Goal: Use online tool/utility: Utilize a website feature to perform a specific function

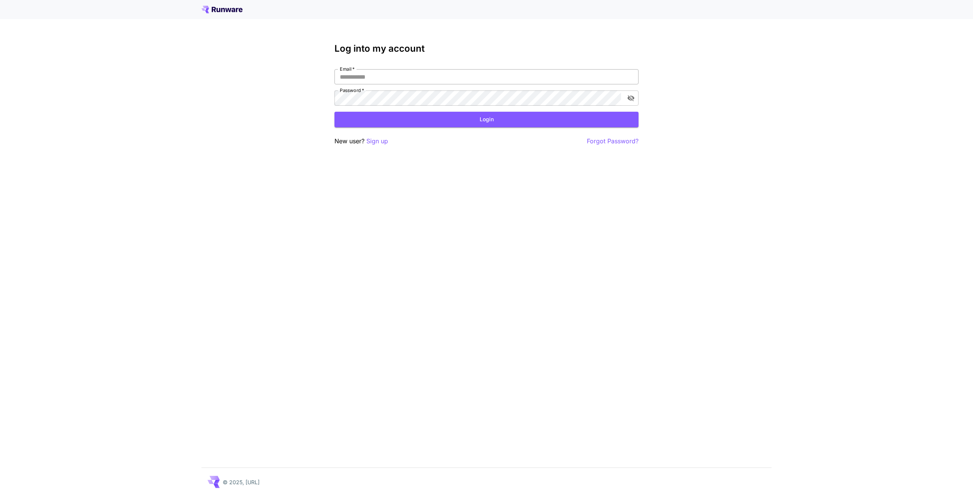
click at [406, 71] on input "Email   *" at bounding box center [486, 76] width 304 height 15
type input "**********"
click button "Login" at bounding box center [486, 120] width 304 height 16
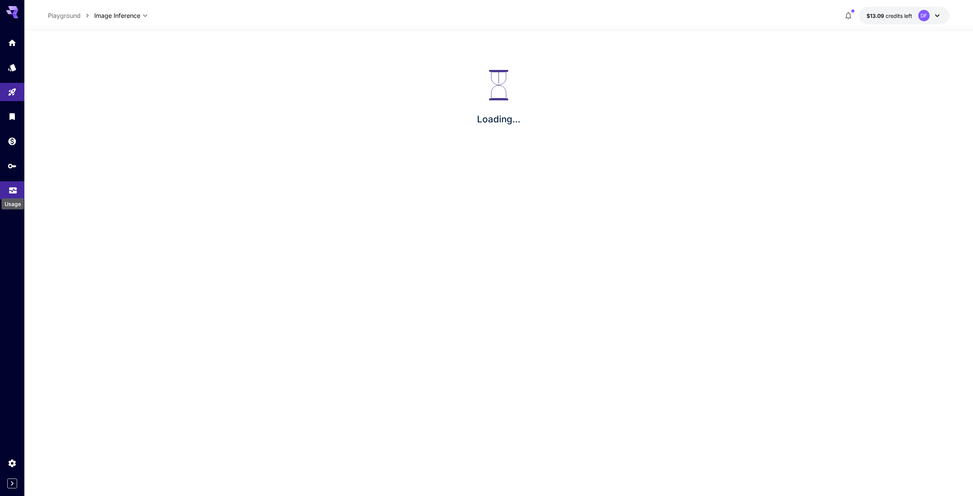
click at [12, 188] on icon "Usage" at bounding box center [13, 187] width 8 height 4
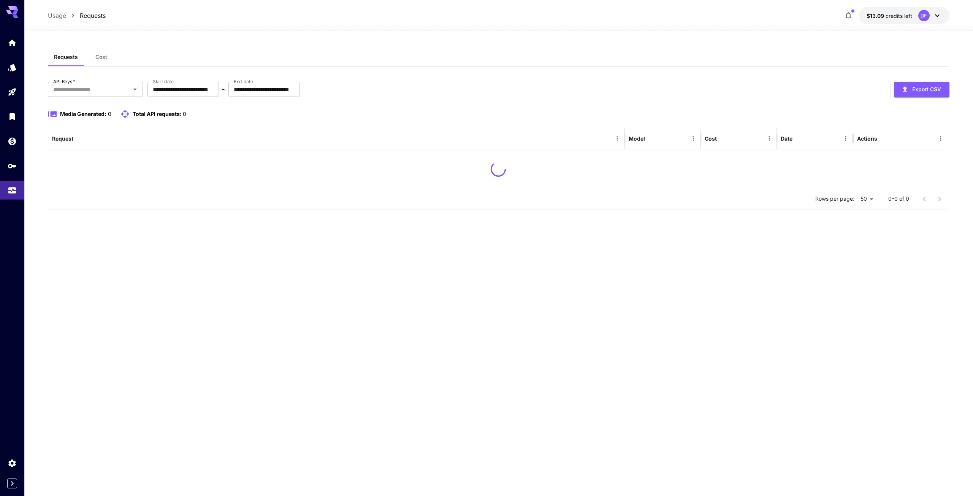
click at [165, 319] on div "**********" at bounding box center [498, 263] width 901 height 431
click at [99, 87] on input "API Keys   *" at bounding box center [89, 89] width 78 height 11
click at [87, 184] on li "Bananagate" at bounding box center [95, 185] width 95 height 19
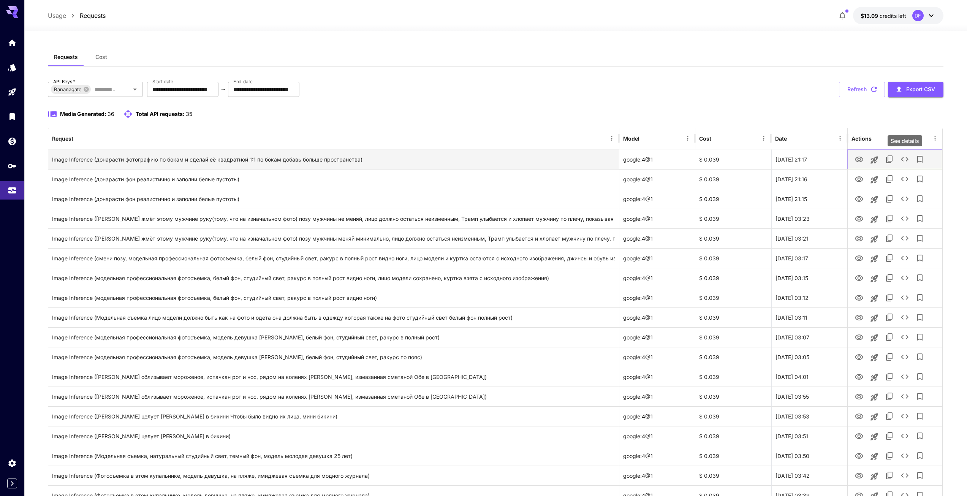
click at [483, 160] on icon "See details" at bounding box center [905, 159] width 8 height 5
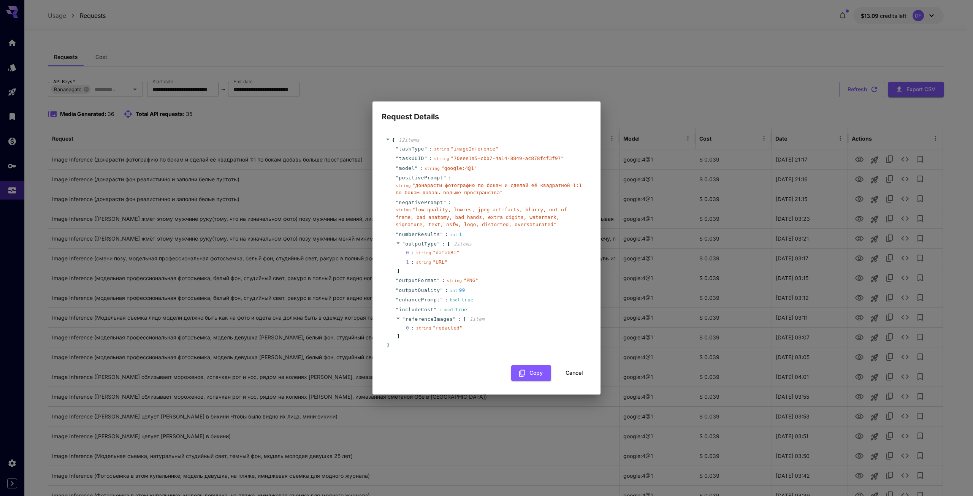
click at [483, 319] on button "Cancel" at bounding box center [574, 373] width 34 height 16
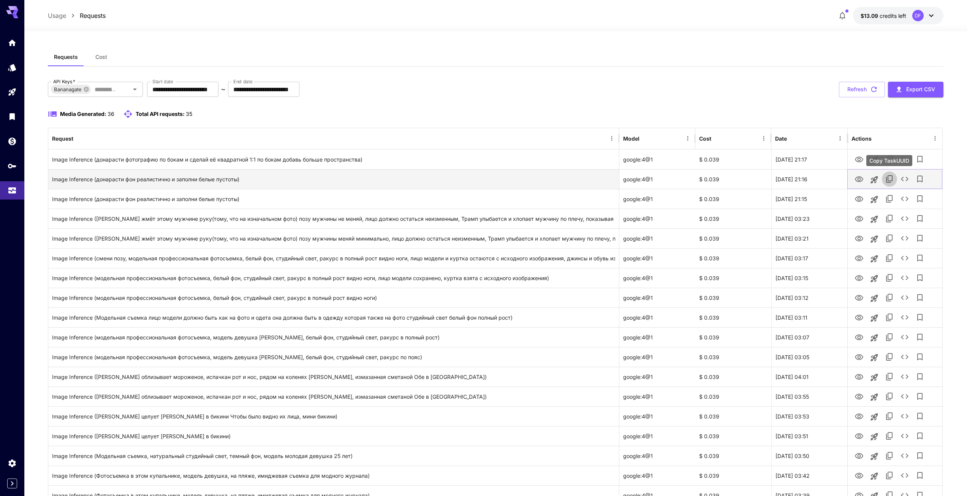
click at [483, 180] on icon "Copy TaskUUID" at bounding box center [889, 178] width 9 height 9
click at [483, 180] on icon "See details" at bounding box center [904, 178] width 9 height 9
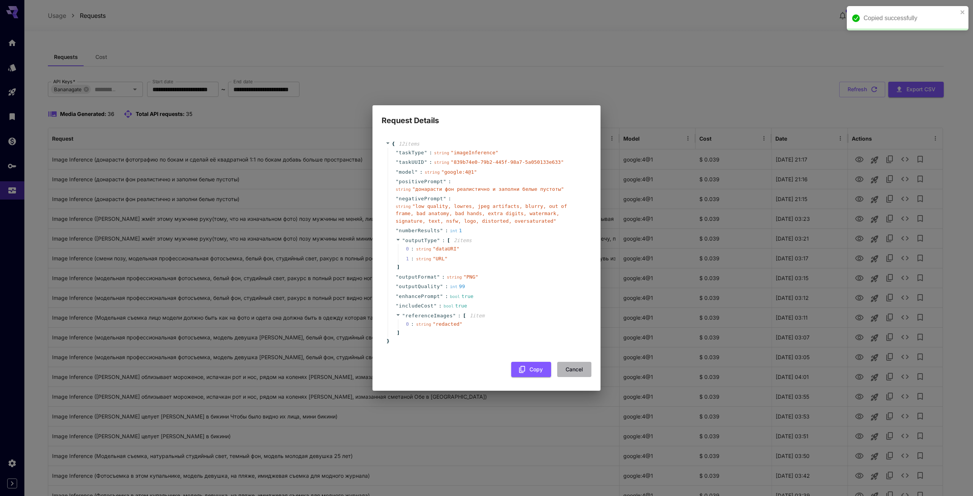
click at [483, 319] on button "Cancel" at bounding box center [574, 370] width 34 height 16
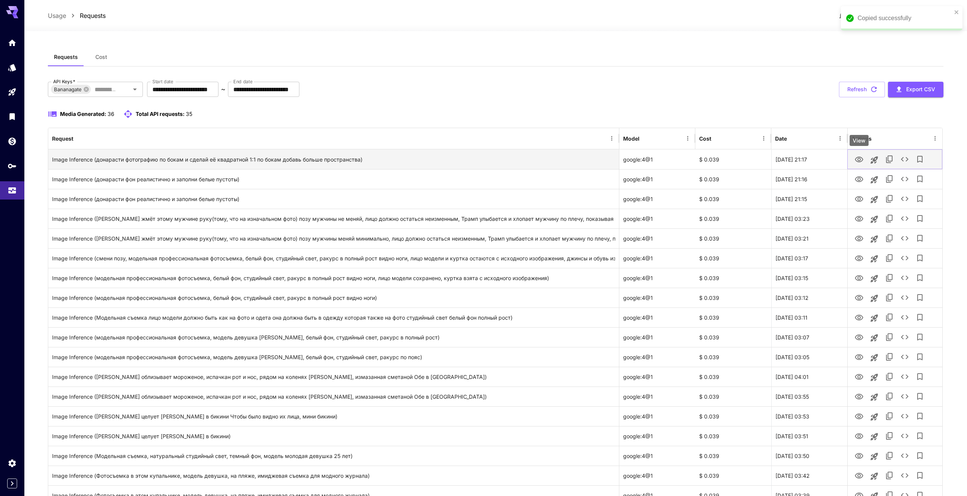
click at [483, 160] on icon "View" at bounding box center [859, 159] width 9 height 9
click at [483, 163] on icon "See details" at bounding box center [904, 159] width 9 height 9
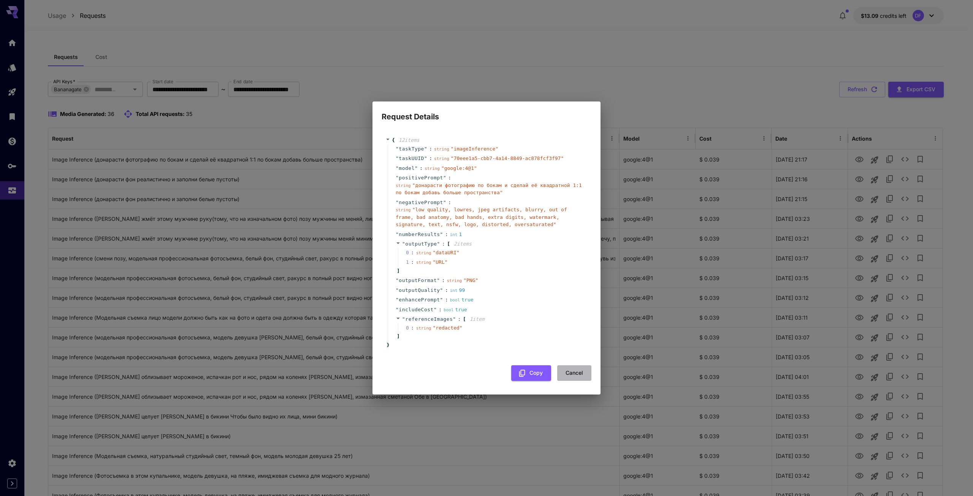
click at [483, 319] on button "Cancel" at bounding box center [574, 373] width 34 height 16
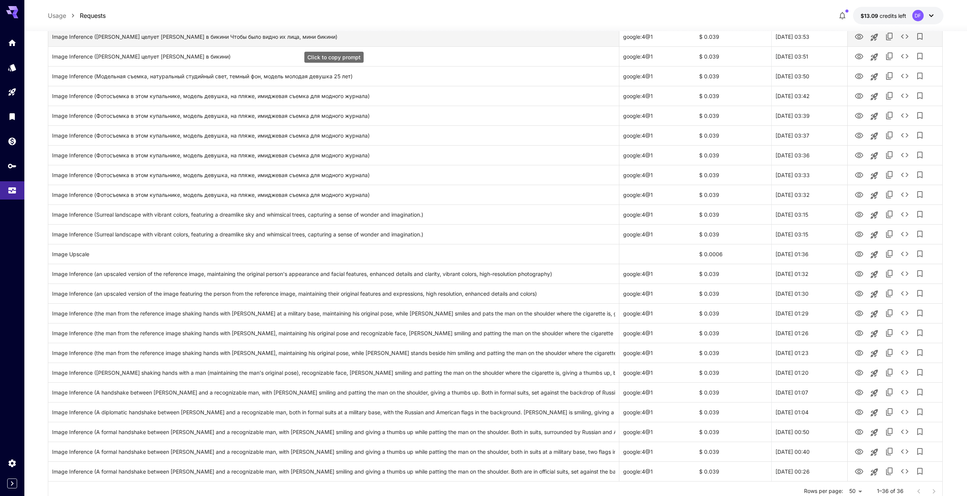
scroll to position [380, 0]
click at [483, 274] on icon "View" at bounding box center [859, 273] width 9 height 9
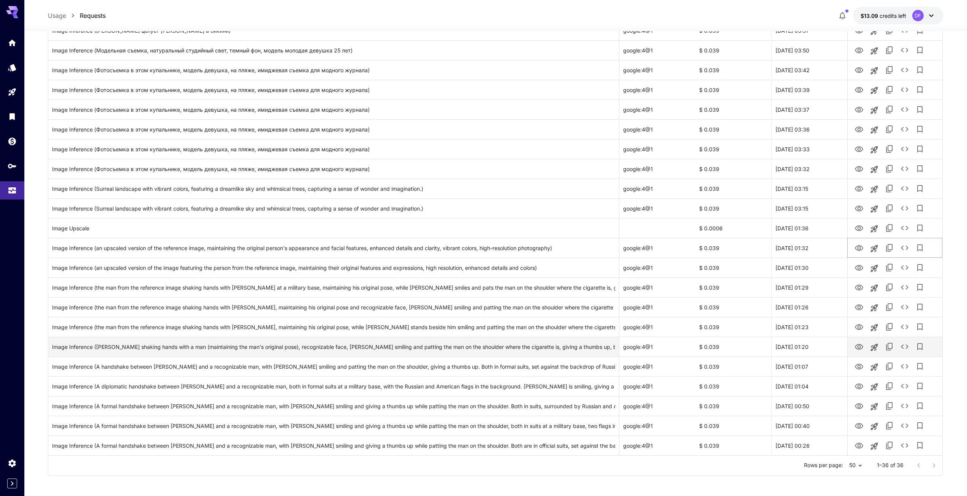
scroll to position [408, 0]
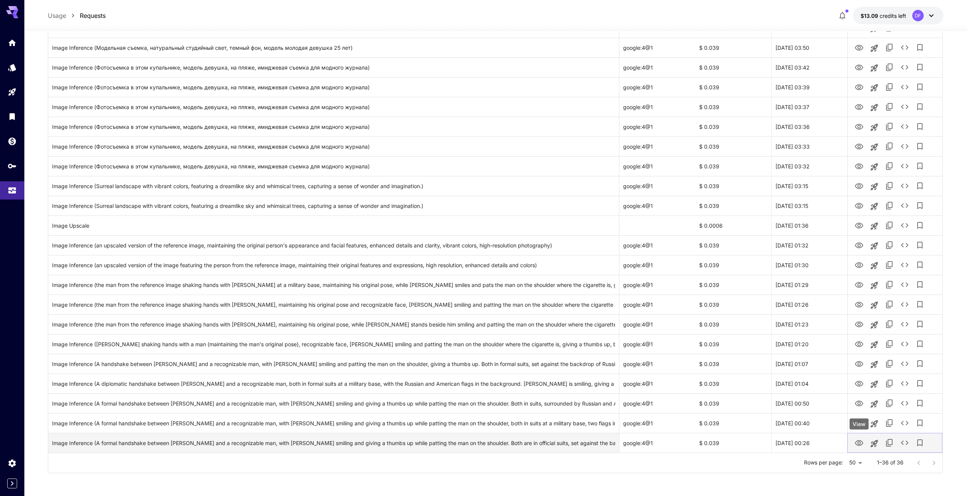
click at [483, 319] on icon "View" at bounding box center [859, 443] width 9 height 9
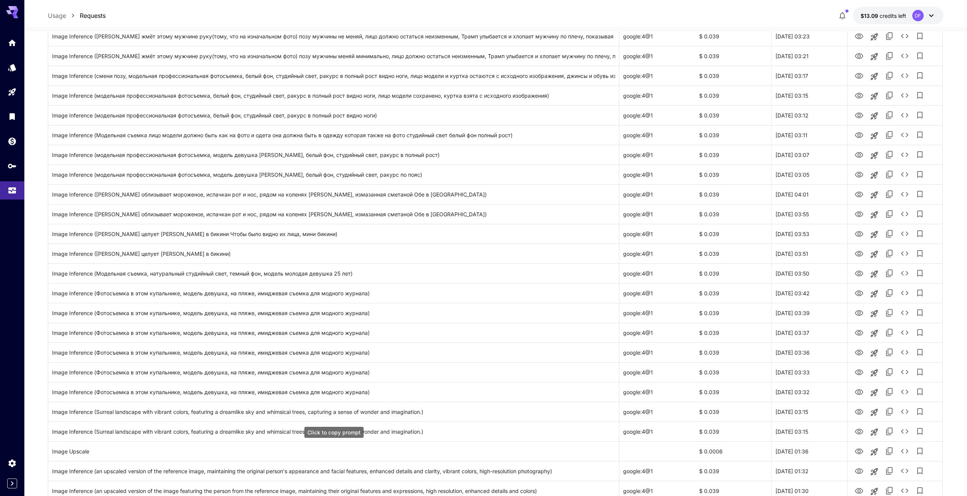
scroll to position [180, 0]
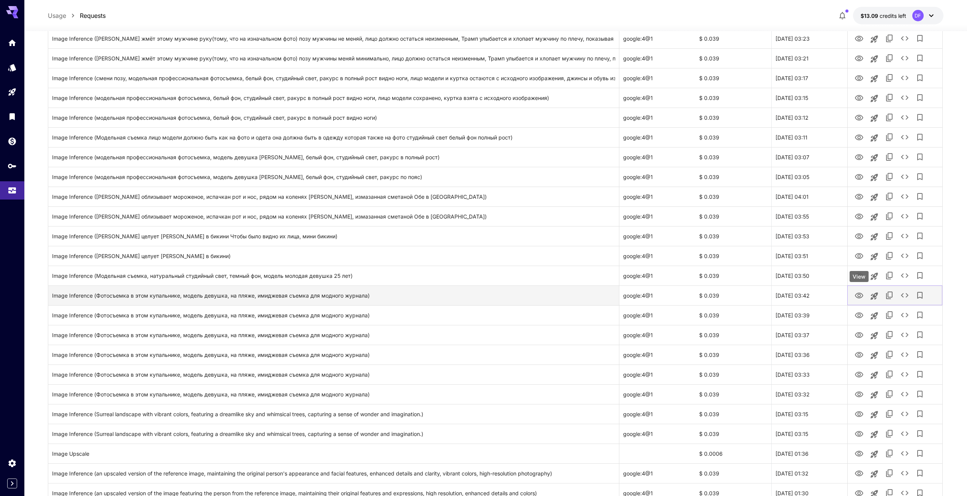
click at [483, 295] on icon "View" at bounding box center [859, 295] width 9 height 9
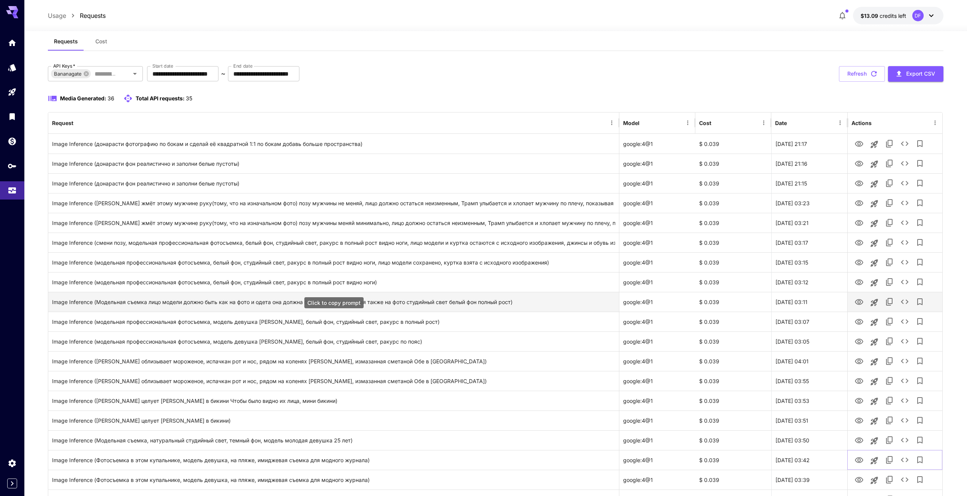
scroll to position [0, 0]
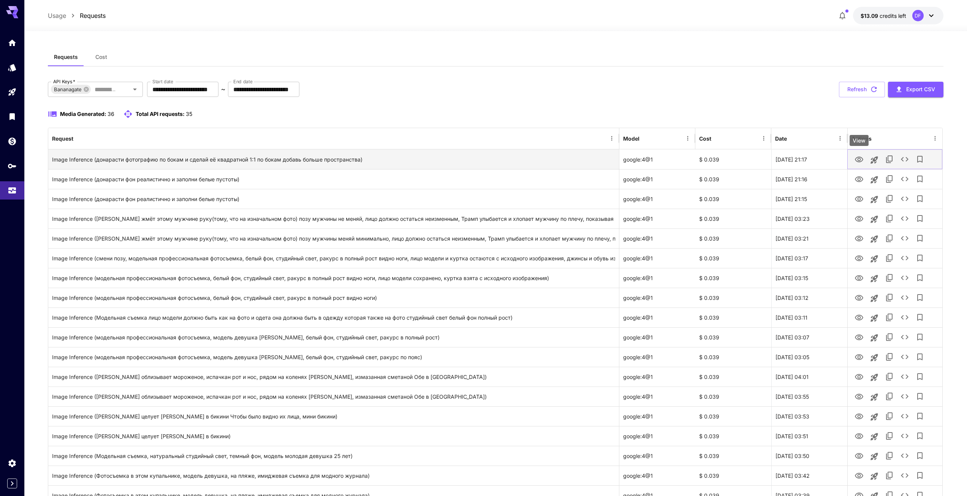
click at [483, 162] on icon "View" at bounding box center [859, 160] width 8 height 6
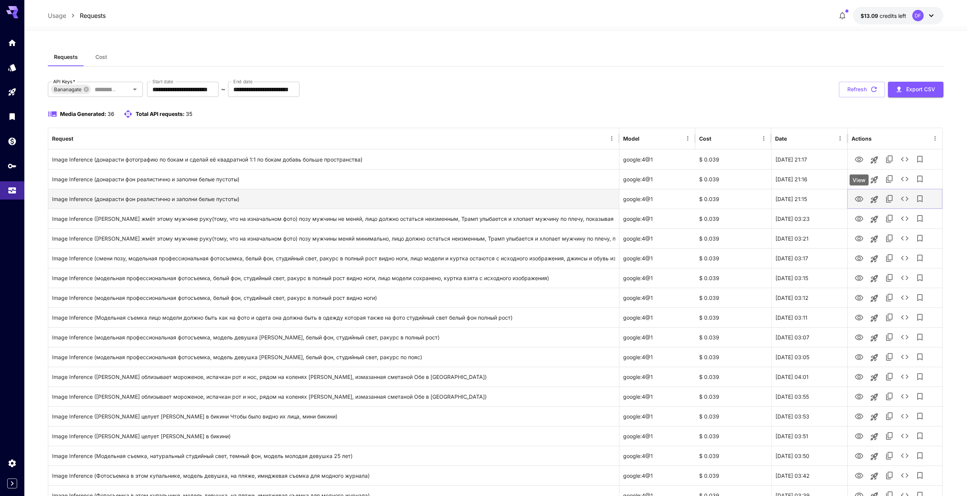
click at [483, 201] on icon "View" at bounding box center [859, 199] width 9 height 9
click at [483, 199] on icon "See details" at bounding box center [904, 198] width 9 height 9
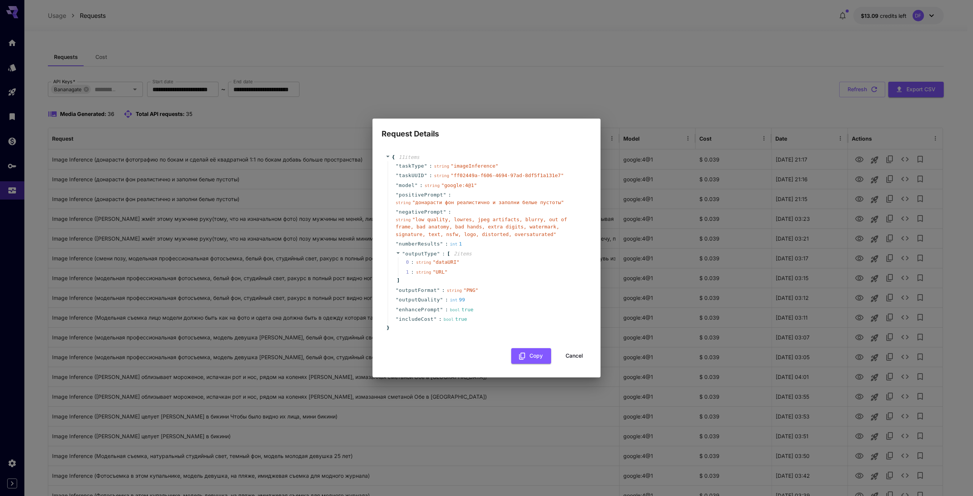
click at [483, 319] on button "Cancel" at bounding box center [574, 356] width 34 height 16
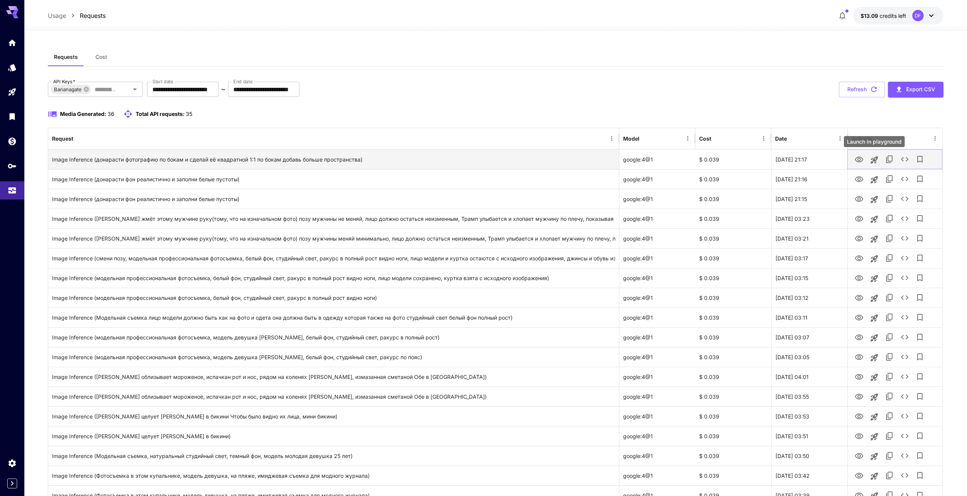
click at [483, 160] on icon "Launch in playground" at bounding box center [874, 159] width 7 height 7
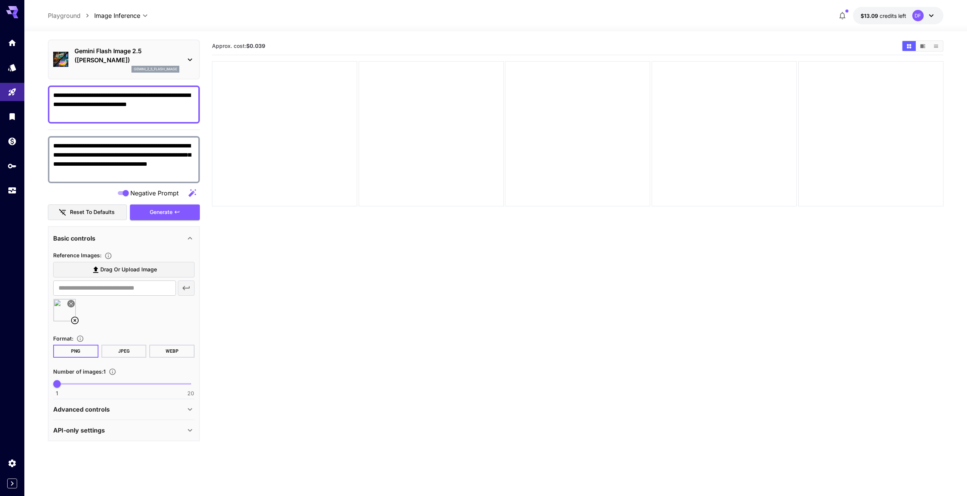
scroll to position [26, 0]
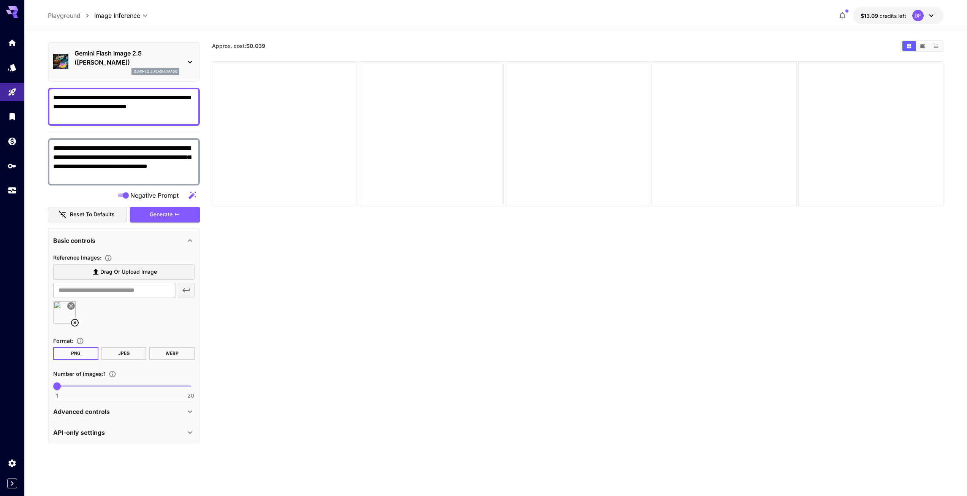
scroll to position [26, 0]
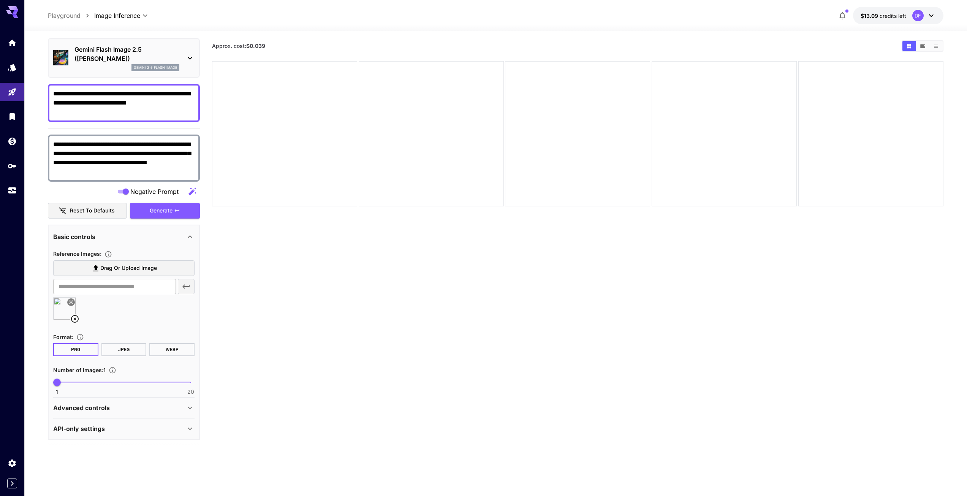
click at [111, 404] on div "Advanced controls" at bounding box center [119, 407] width 132 height 9
click at [111, 407] on div "Advanced controls" at bounding box center [119, 407] width 132 height 9
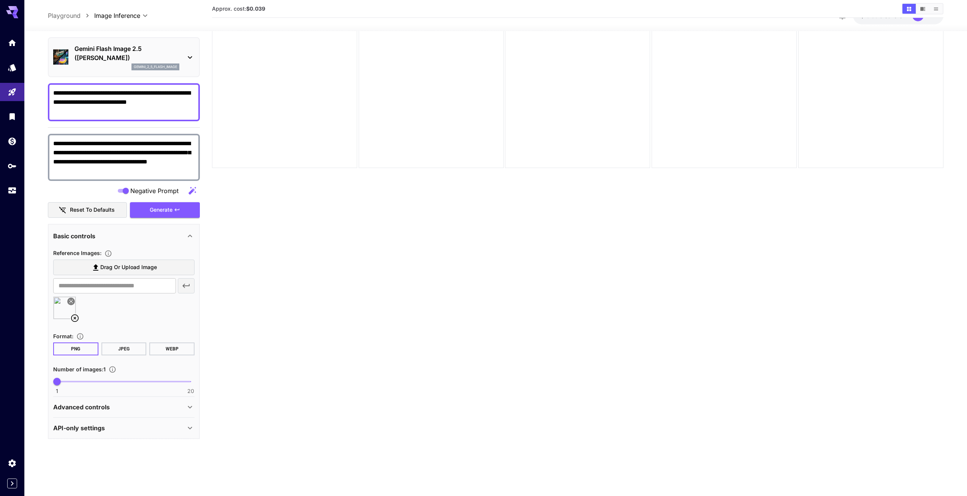
scroll to position [60, 0]
click at [118, 431] on div "API-only settings" at bounding box center [119, 427] width 132 height 9
click at [117, 429] on div "API-only settings" at bounding box center [119, 427] width 132 height 9
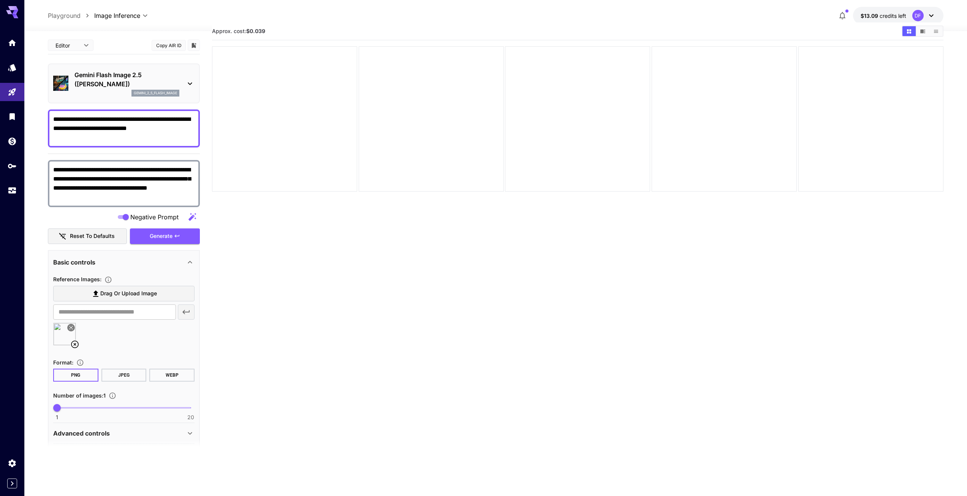
scroll to position [0, 0]
